Goal: Task Accomplishment & Management: Manage account settings

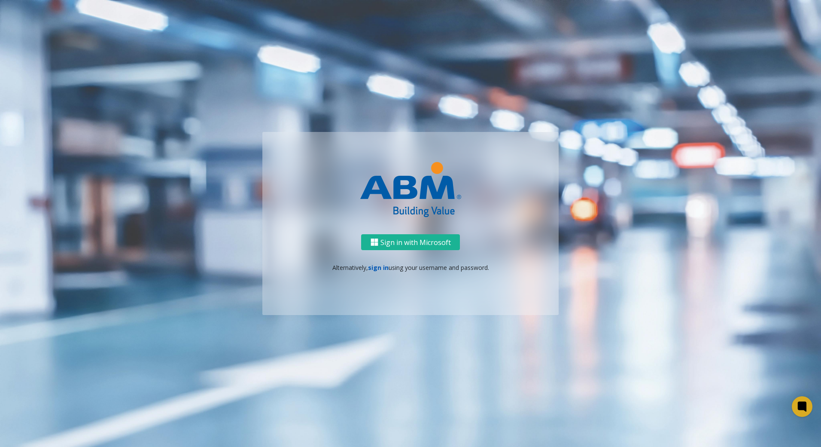
click at [384, 269] on link "sign in" at bounding box center [378, 267] width 21 height 8
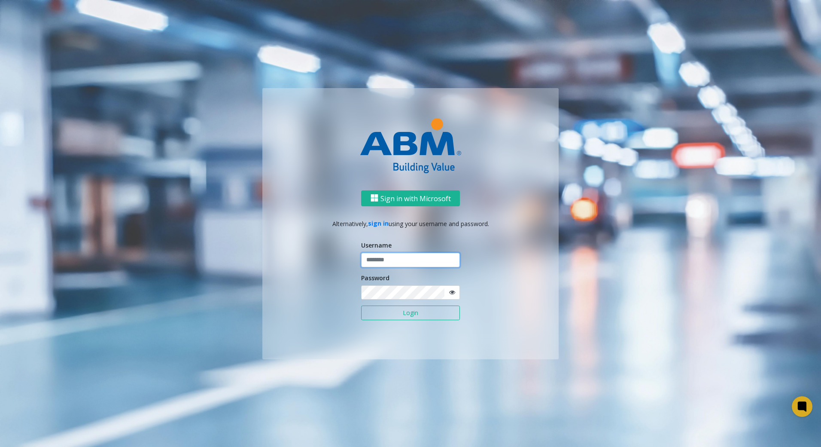
type input "*******"
click at [432, 314] on button "Login" at bounding box center [410, 312] width 99 height 15
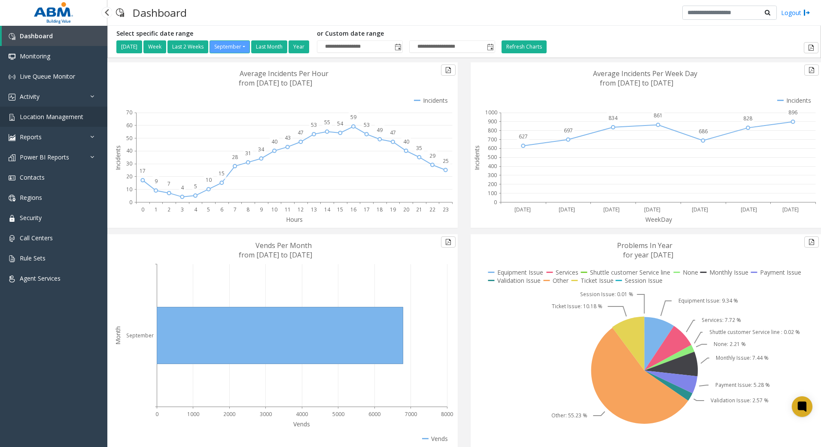
click at [82, 112] on link "Location Management" at bounding box center [53, 116] width 107 height 20
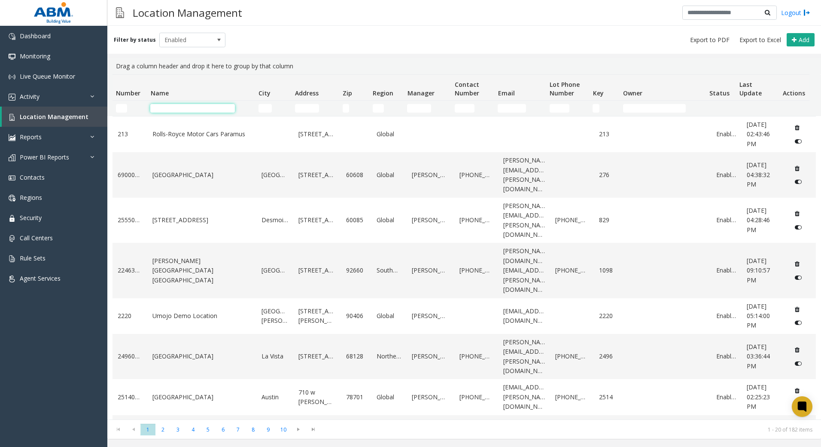
click at [183, 112] on input "Name Filter" at bounding box center [192, 108] width 85 height 9
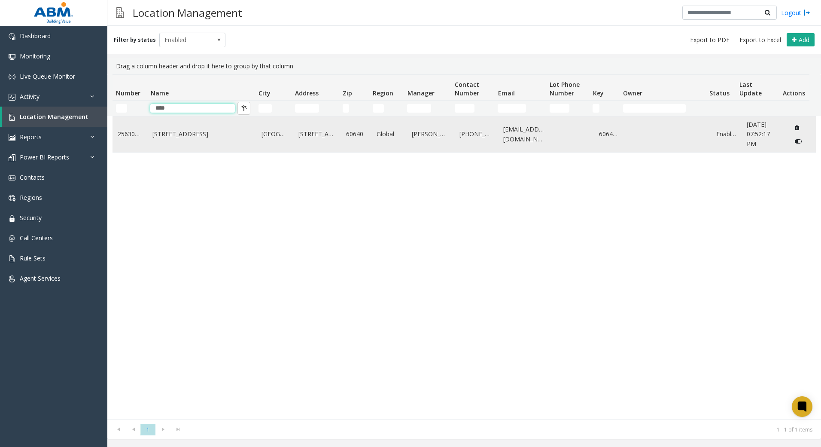
type input "****"
click at [166, 133] on link "[STREET_ADDRESS]" at bounding box center [201, 133] width 99 height 9
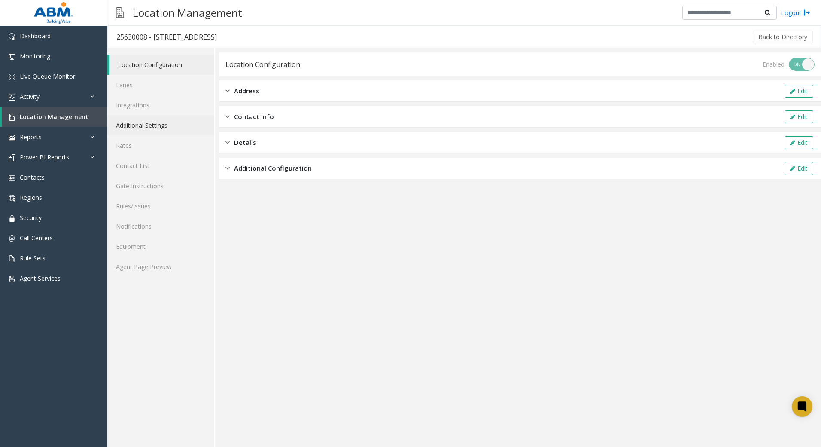
click at [155, 133] on link "Additional Settings" at bounding box center [160, 125] width 107 height 20
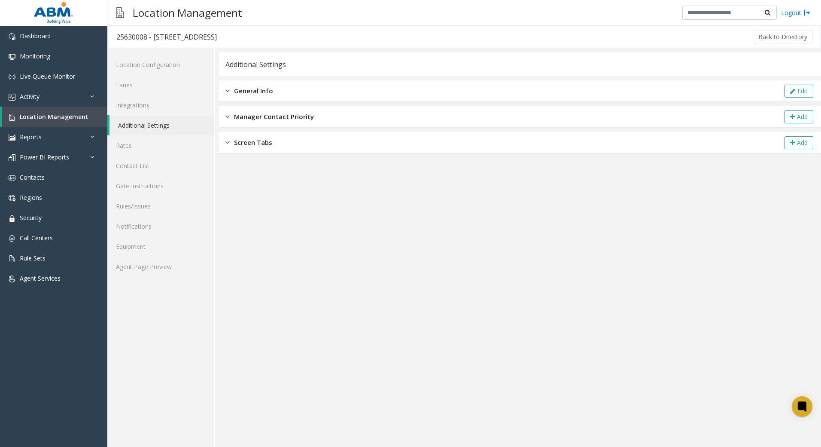
click at [284, 92] on div "General Info Edit" at bounding box center [520, 90] width 602 height 21
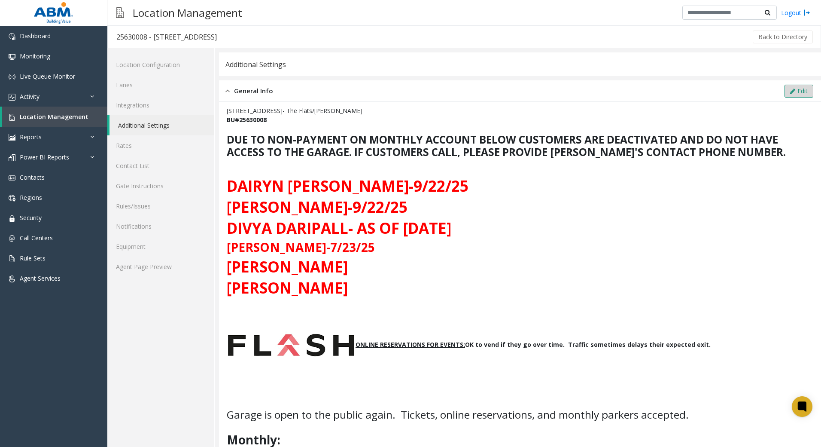
click at [804, 88] on button "Edit" at bounding box center [798, 91] width 29 height 13
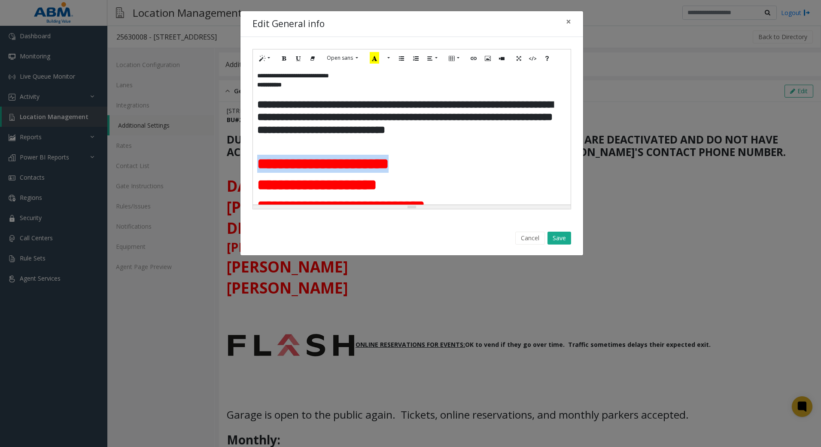
drag, startPoint x: 458, startPoint y: 176, endPoint x: 251, endPoint y: 183, distance: 207.0
click at [251, 183] on div "**********" at bounding box center [411, 129] width 343 height 184
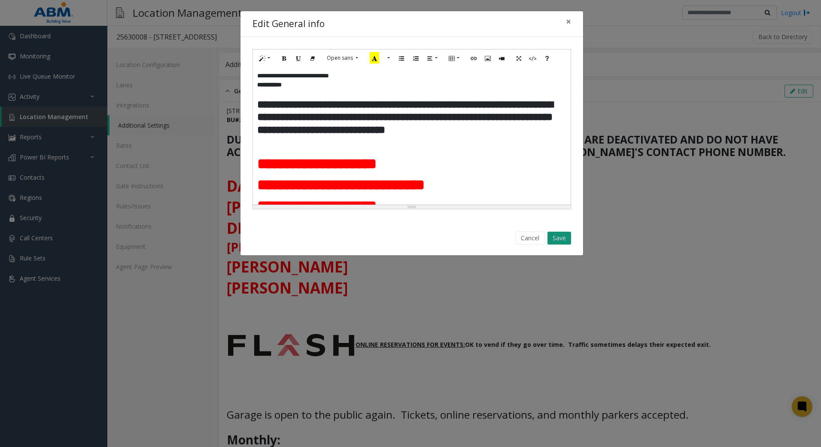
click at [569, 238] on button "Save" at bounding box center [559, 237] width 24 height 13
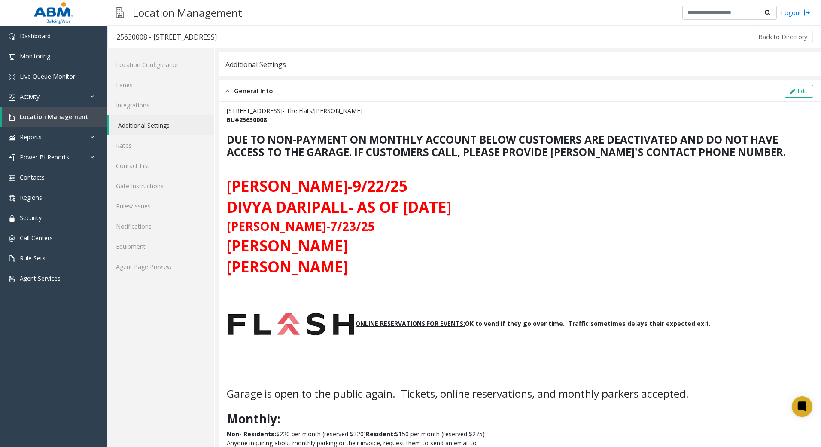
click at [792, 283] on p at bounding box center [520, 283] width 586 height 9
click at [47, 39] on span "Dashboard" at bounding box center [35, 36] width 31 height 8
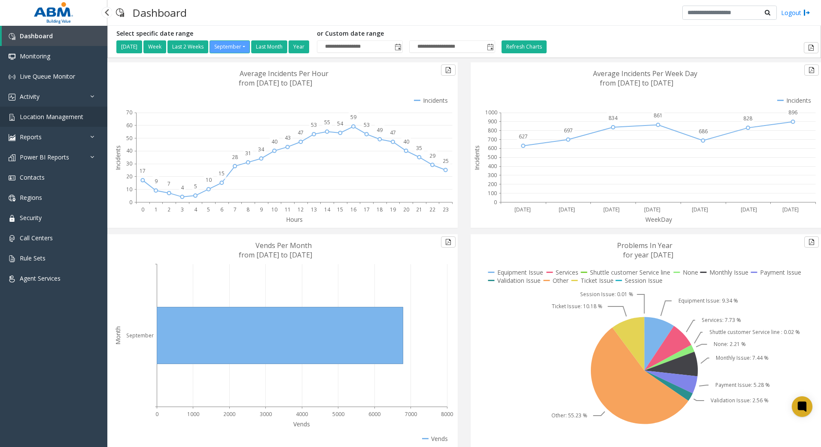
click at [55, 118] on span "Location Management" at bounding box center [52, 116] width 64 height 8
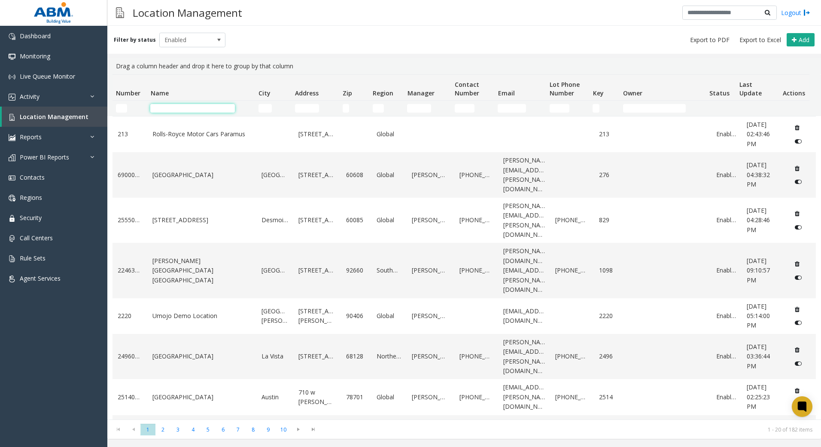
click at [204, 107] on input "Name Filter" at bounding box center [192, 108] width 85 height 9
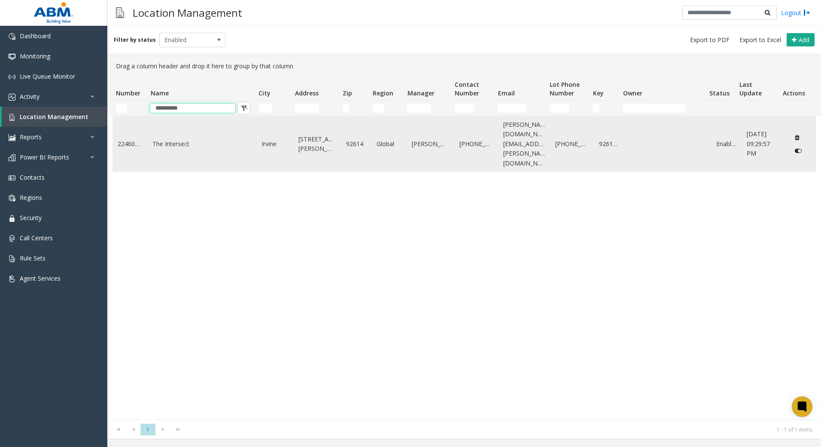
type input "**********"
click at [236, 142] on td "The Intersect" at bounding box center [201, 143] width 109 height 55
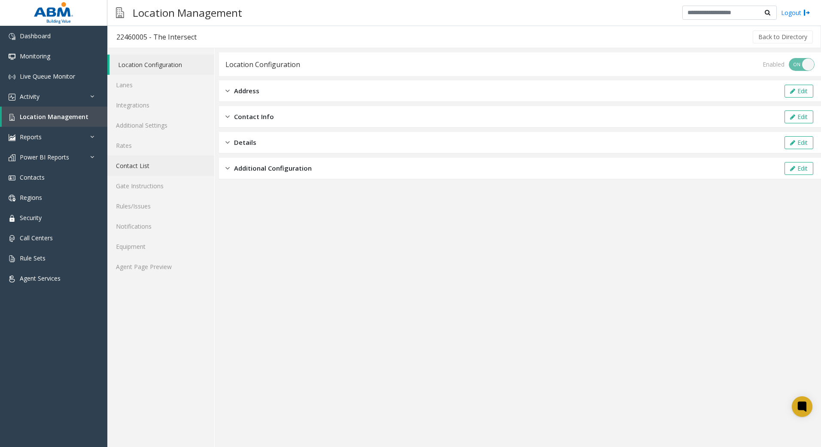
click at [154, 164] on link "Contact List" at bounding box center [160, 165] width 107 height 20
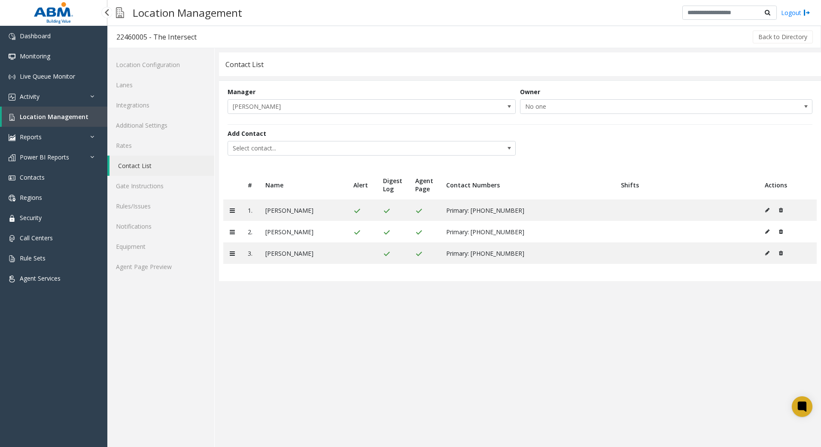
click at [62, 114] on span "Location Management" at bounding box center [54, 116] width 69 height 8
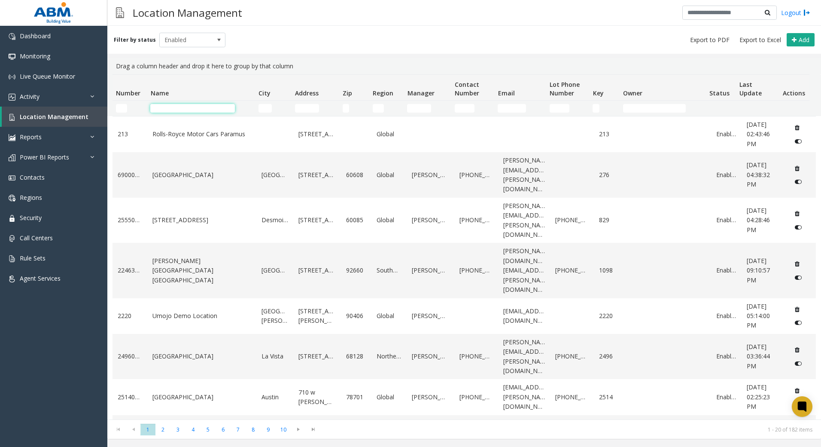
click at [191, 106] on input "Name Filter" at bounding box center [192, 108] width 85 height 9
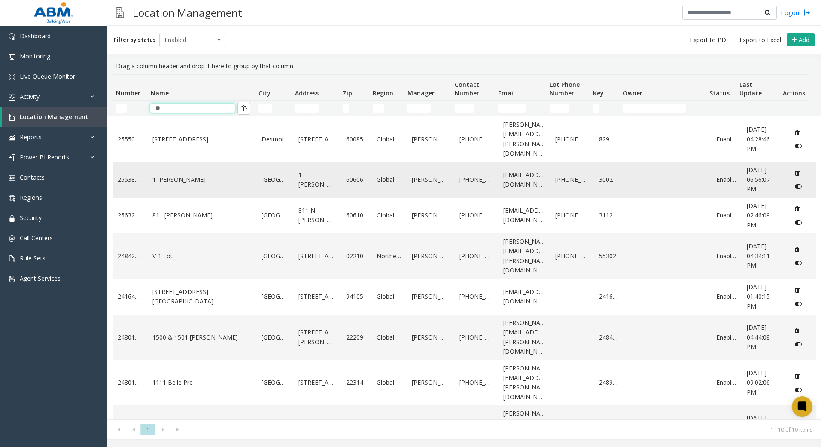
type input "*"
click at [161, 175] on link "1 [PERSON_NAME]" at bounding box center [201, 179] width 99 height 9
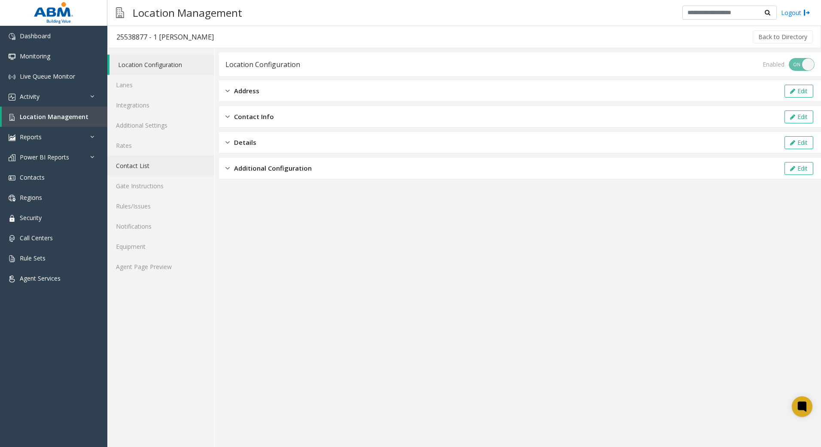
click at [156, 161] on link "Contact List" at bounding box center [160, 165] width 107 height 20
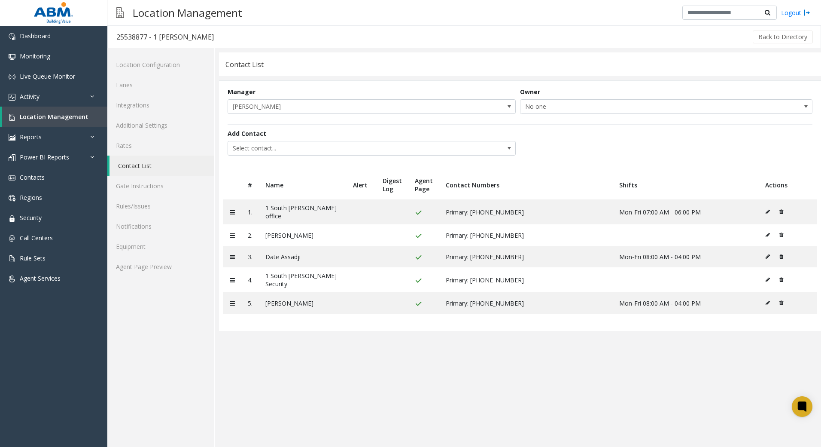
drag, startPoint x: 798, startPoint y: 352, endPoint x: 796, endPoint y: 348, distance: 4.8
click at [798, 351] on app-contact-list "Contact List Manager [PERSON_NAME] Owner No one Add Contact Select contact... #…" at bounding box center [520, 249] width 602 height 394
click at [53, 41] on link "Dashboard" at bounding box center [53, 36] width 107 height 20
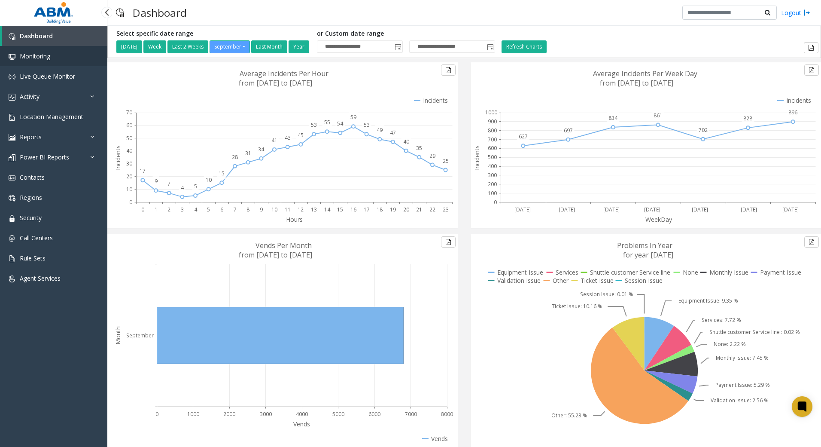
click at [34, 62] on link "Monitoring" at bounding box center [53, 56] width 107 height 20
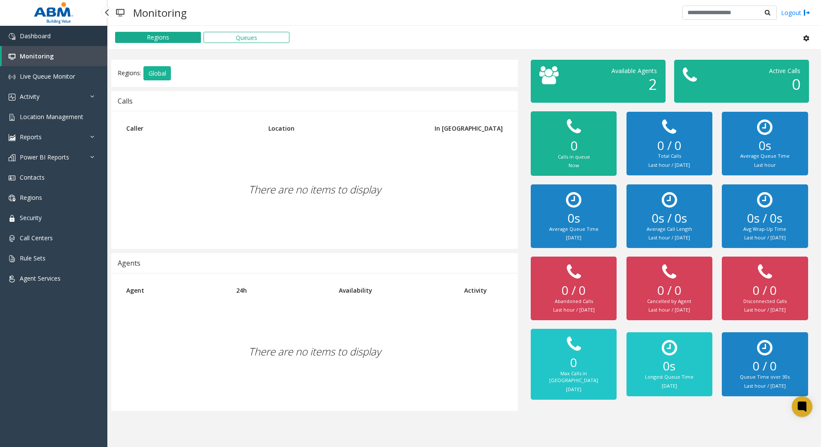
click at [37, 41] on link "Dashboard" at bounding box center [53, 36] width 107 height 20
